Goal: Transaction & Acquisition: Purchase product/service

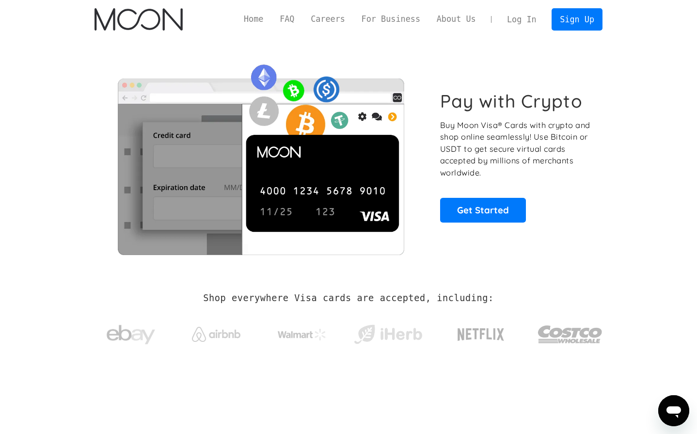
click at [524, 18] on link "Log In" at bounding box center [522, 19] width 46 height 21
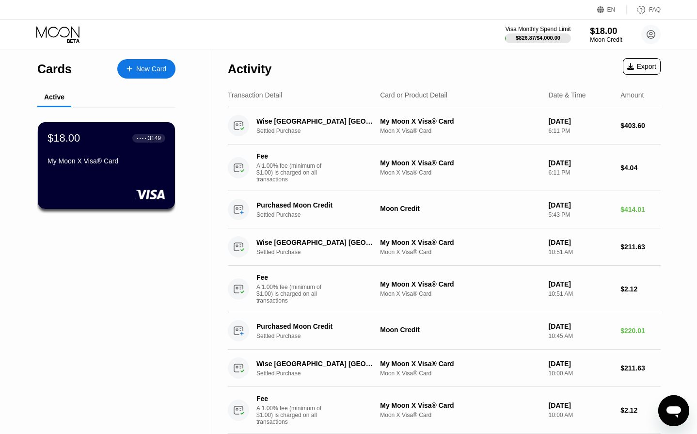
click at [606, 35] on div "$18.00" at bounding box center [606, 31] width 32 height 10
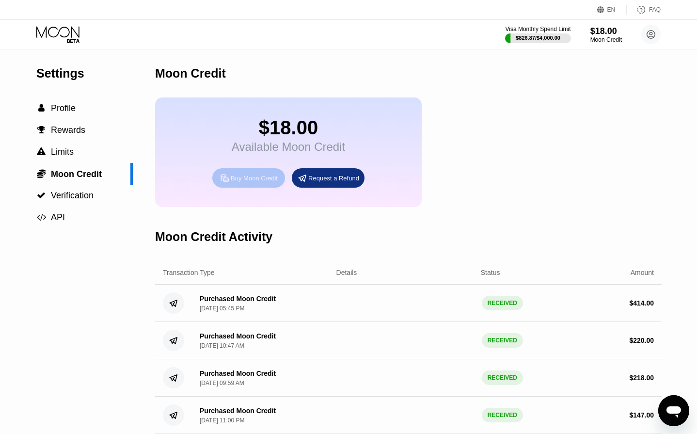
click at [259, 180] on div "Buy Moon Credit" at bounding box center [254, 178] width 47 height 8
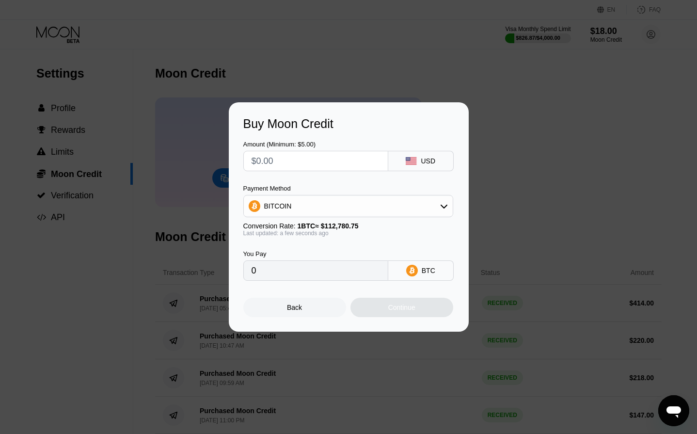
click at [385, 204] on div "BITCOIN" at bounding box center [348, 205] width 209 height 19
click at [353, 248] on div "USDT on TRON" at bounding box center [348, 253] width 204 height 19
type input "0.00"
click at [335, 171] on div "Amount (Minimum: $5.00) USD Payment Method USDT on TRON Conversion Rate: 1 USDT…" at bounding box center [348, 206] width 211 height 150
click at [332, 165] on input "text" at bounding box center [316, 160] width 129 height 19
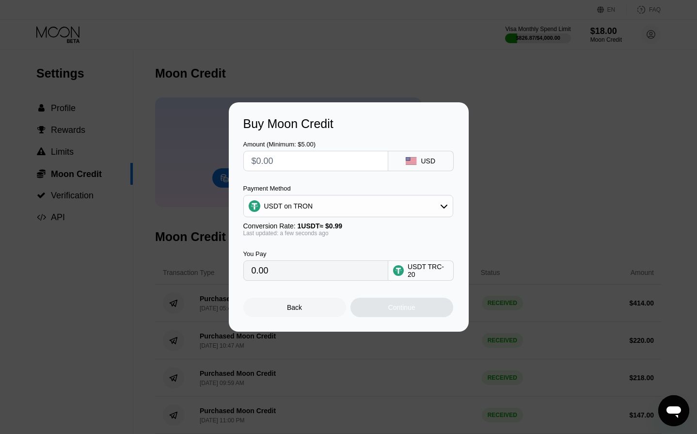
type input "$2"
type input "2.02"
type input "$21"
type input "21.21"
type input "$210"
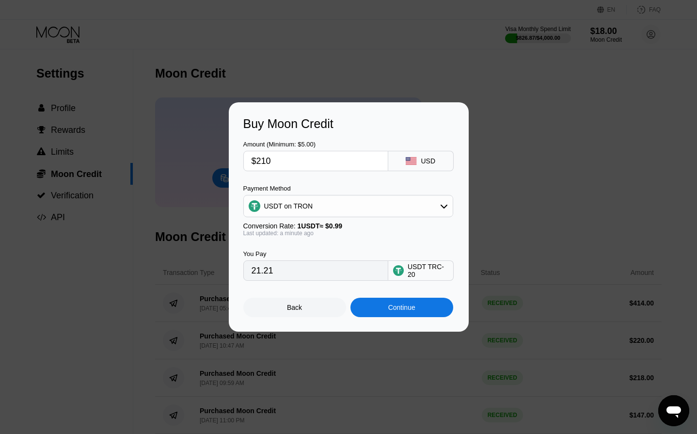
type input "212.12"
type input "$210"
click at [401, 312] on div "Continue" at bounding box center [402, 307] width 103 height 19
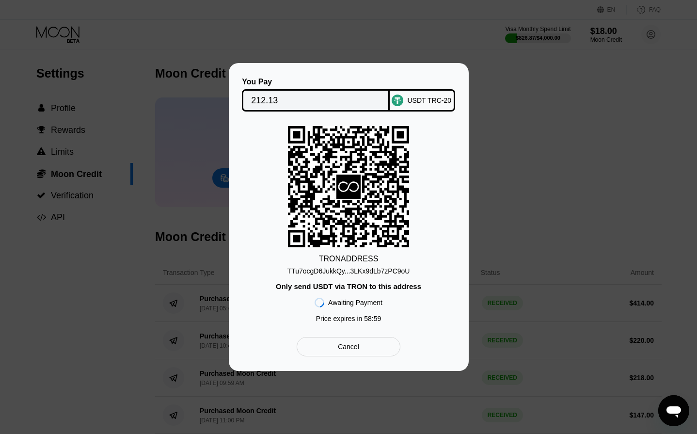
click at [352, 272] on div "TTu7ocgD6JukkQy...3LKx9dLb7zPC9oU" at bounding box center [349, 271] width 123 height 8
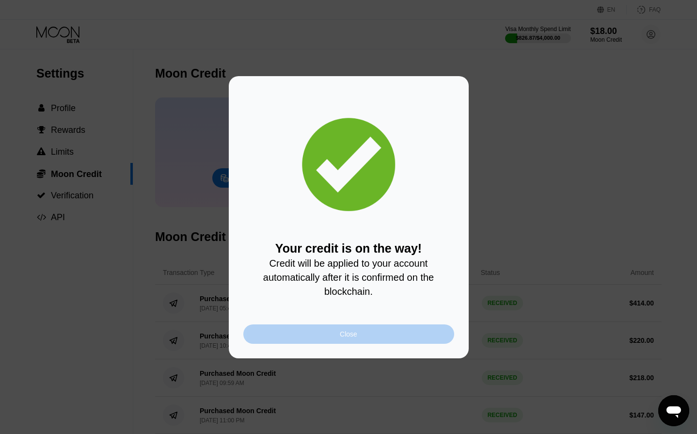
click at [432, 333] on div "Close" at bounding box center [348, 333] width 211 height 19
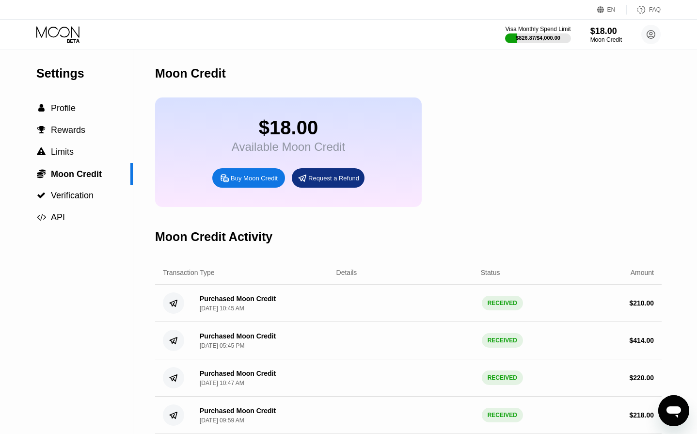
click at [71, 31] on icon at bounding box center [58, 34] width 45 height 17
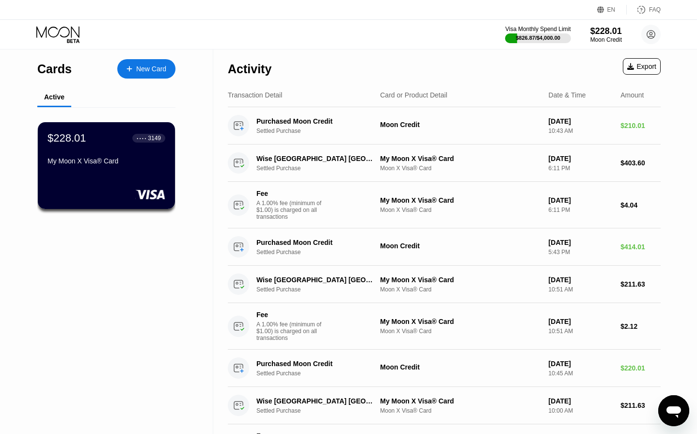
click at [139, 164] on div "My Moon X Visa® Card" at bounding box center [107, 161] width 118 height 8
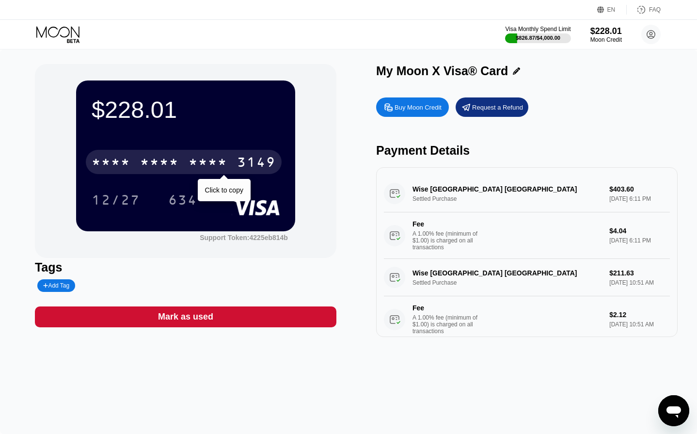
click at [254, 165] on div "3149" at bounding box center [256, 164] width 39 height 16
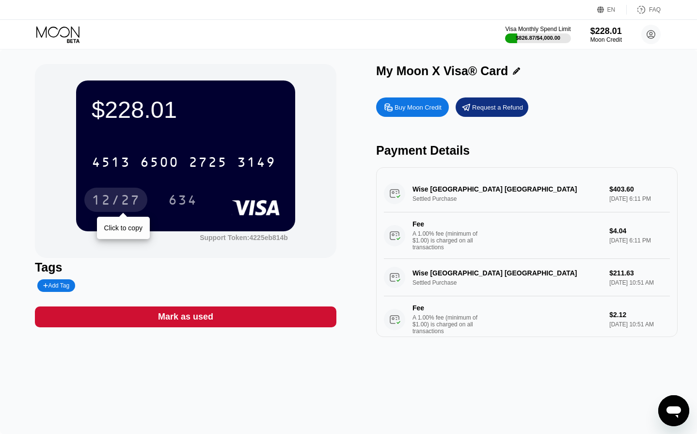
click at [122, 196] on div "12/27" at bounding box center [116, 201] width 48 height 16
